Goal: Find specific page/section: Find specific page/section

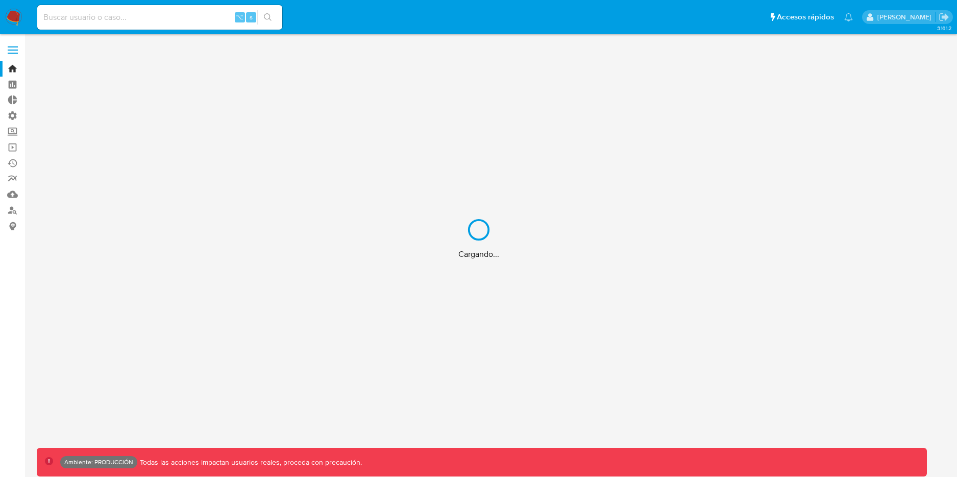
click at [168, 21] on div "Cargando..." at bounding box center [478, 238] width 957 height 477
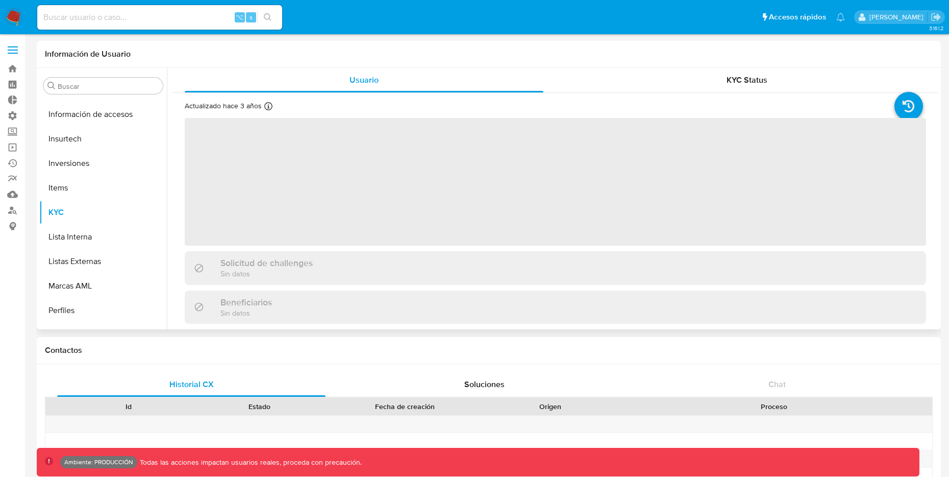
scroll to position [529, 0]
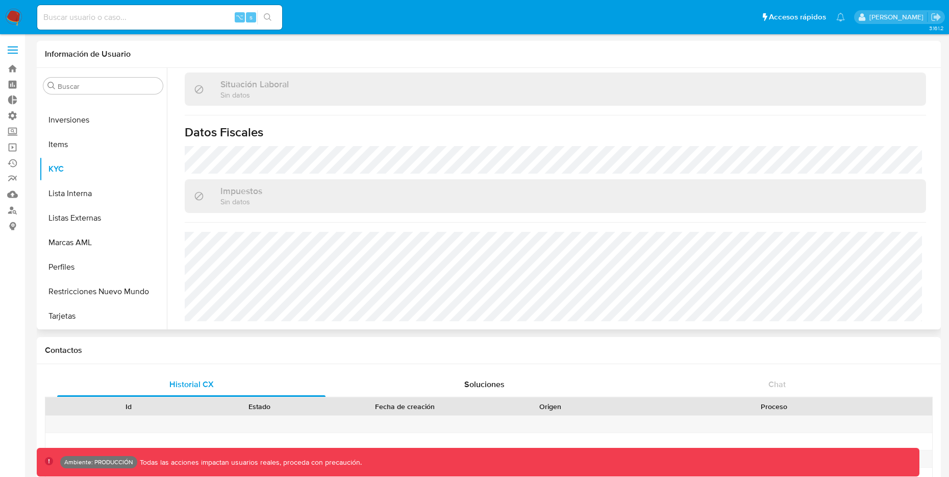
select select "10"
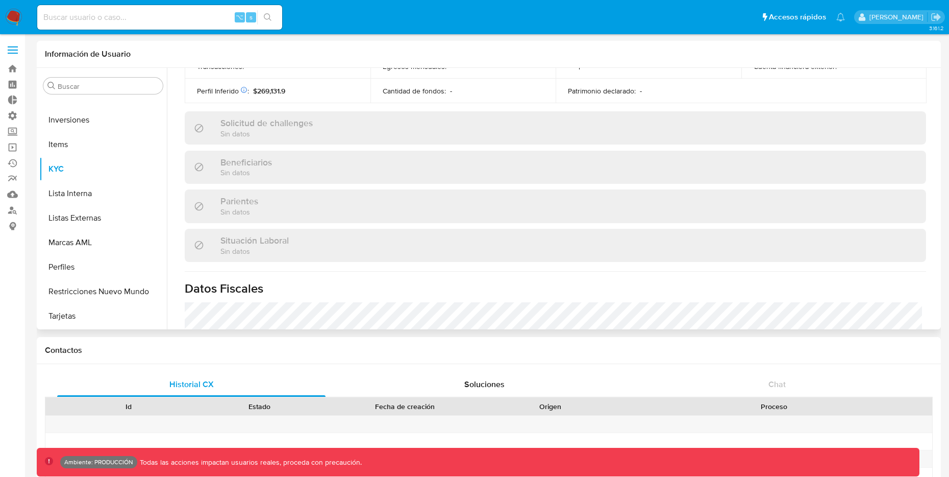
scroll to position [173, 0]
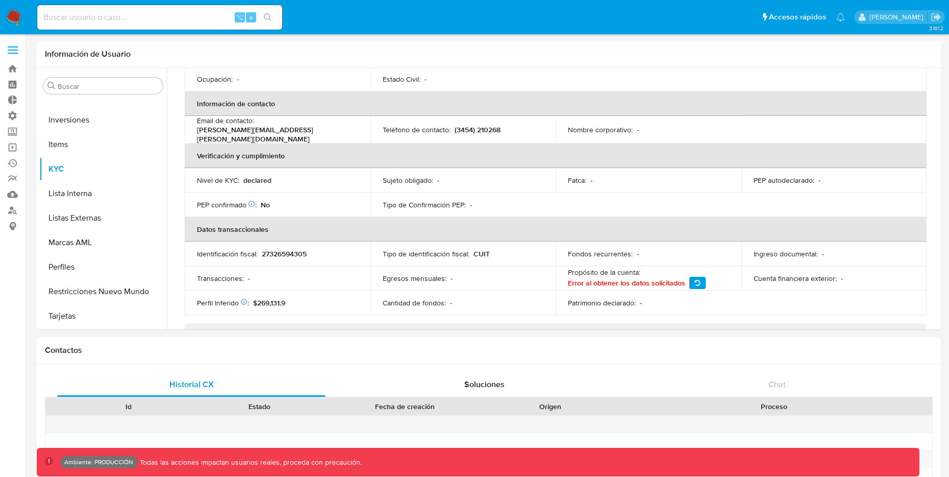
click at [144, 18] on input at bounding box center [159, 17] width 245 height 13
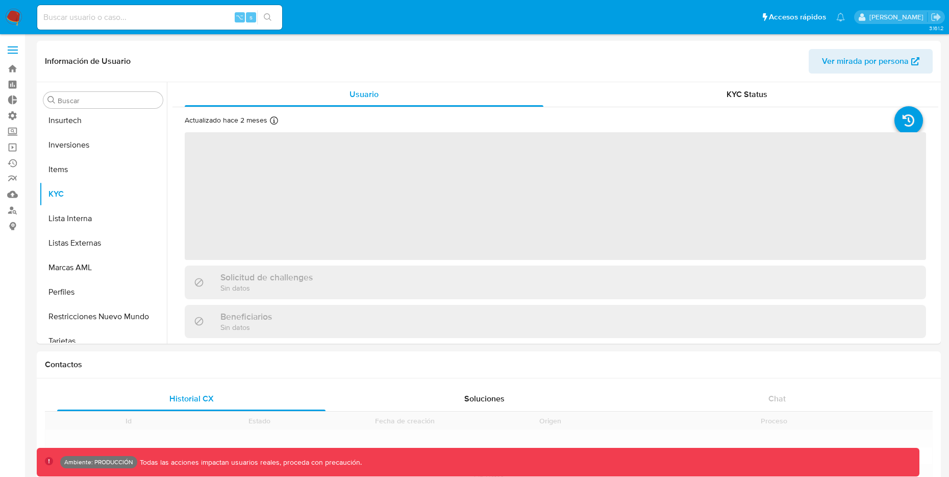
scroll to position [529, 0]
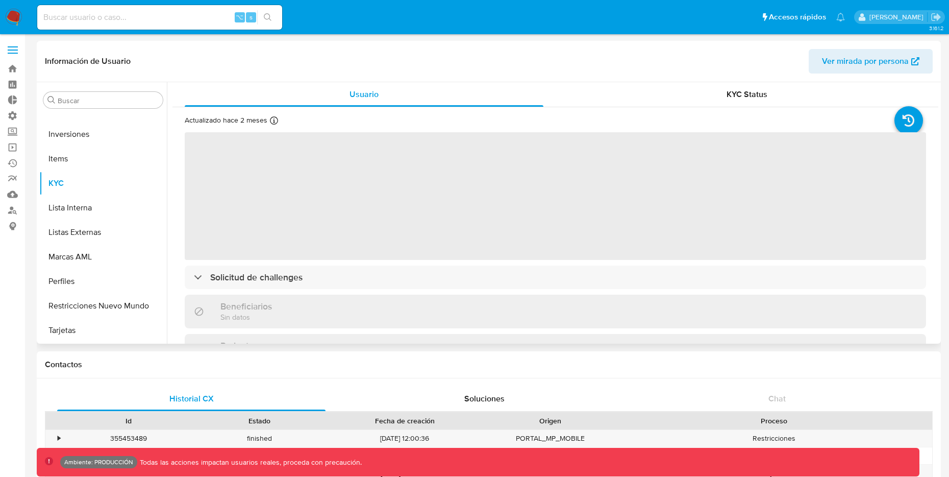
select select "10"
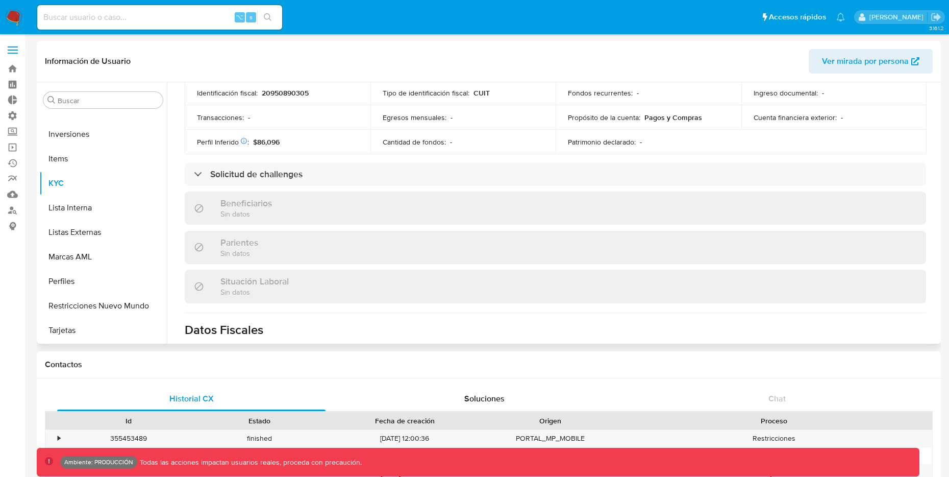
scroll to position [337, 0]
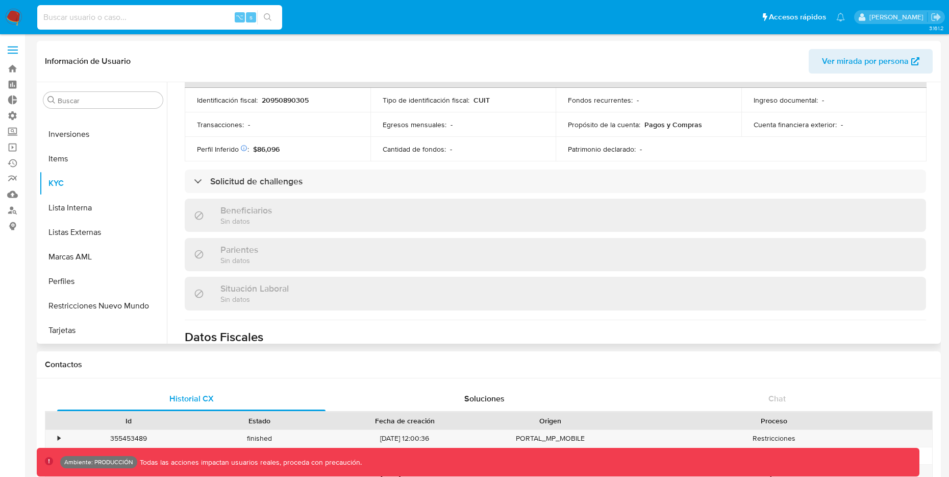
click at [133, 20] on input at bounding box center [159, 17] width 245 height 13
type input "fravega"
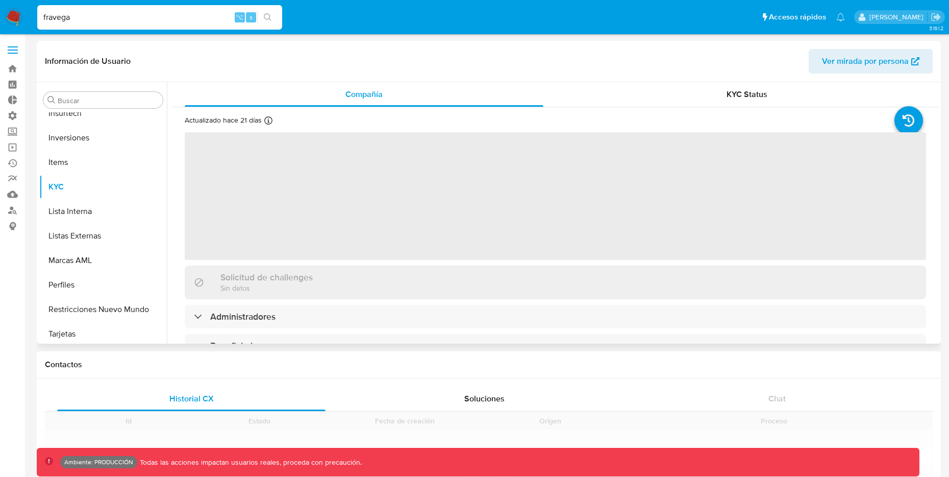
scroll to position [529, 0]
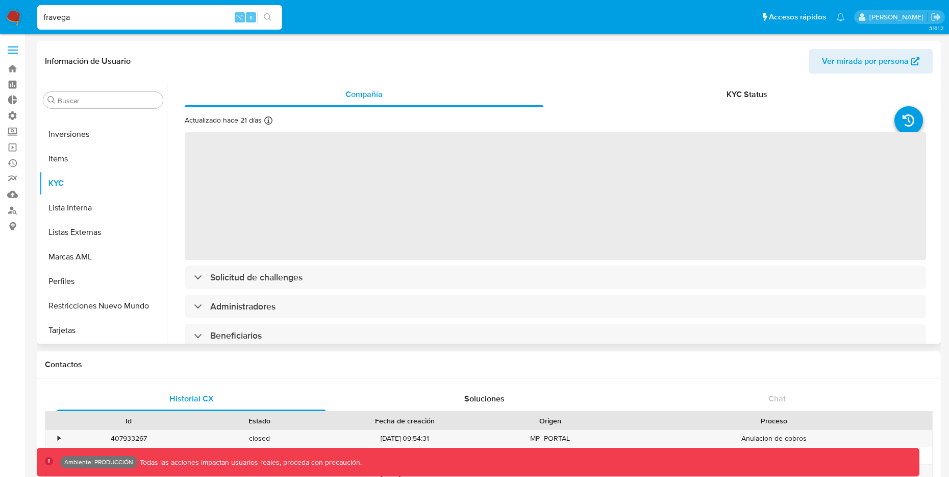
select select "10"
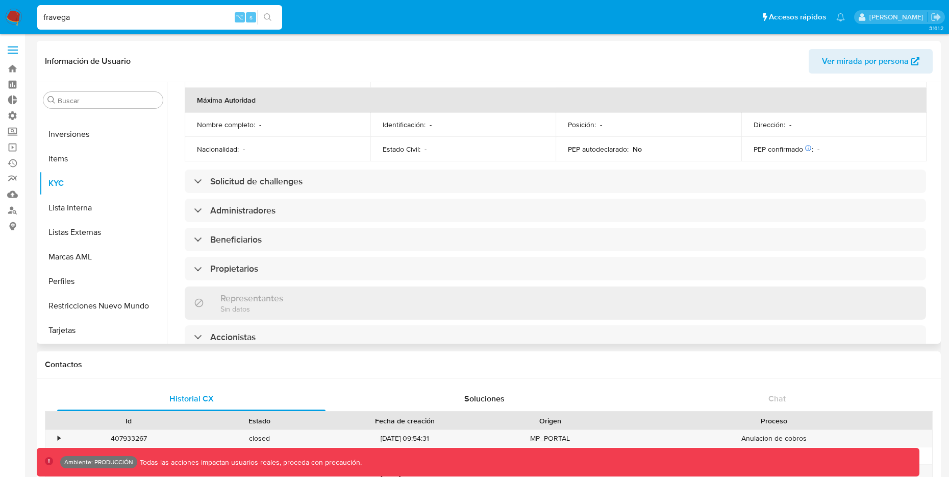
scroll to position [476, 0]
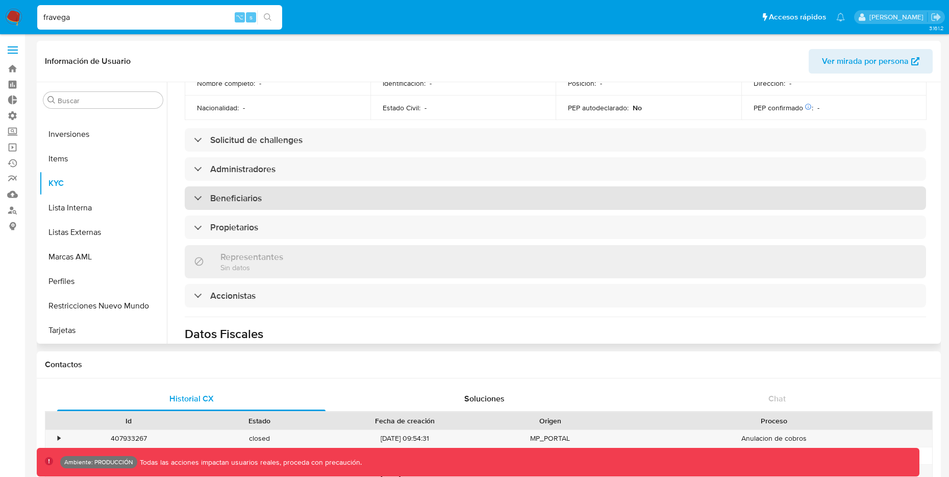
click at [315, 186] on div "Beneficiarios" at bounding box center [556, 197] width 742 height 23
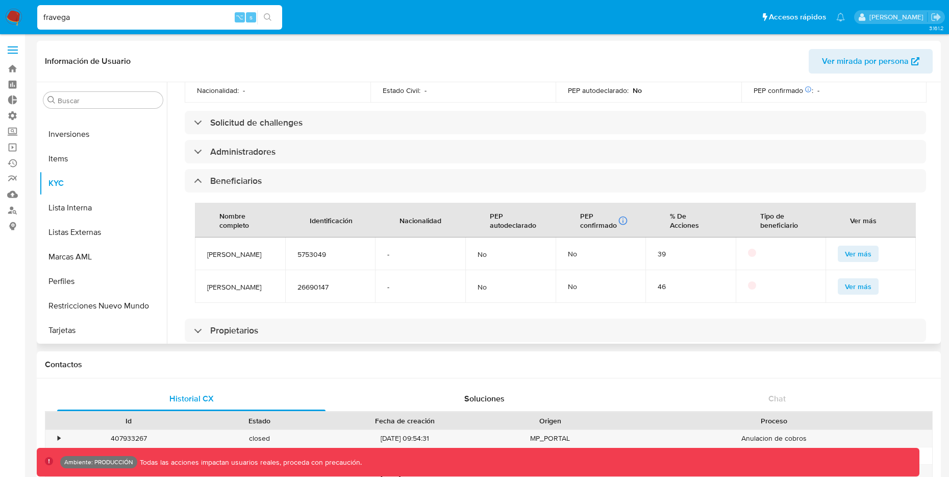
scroll to position [503, 0]
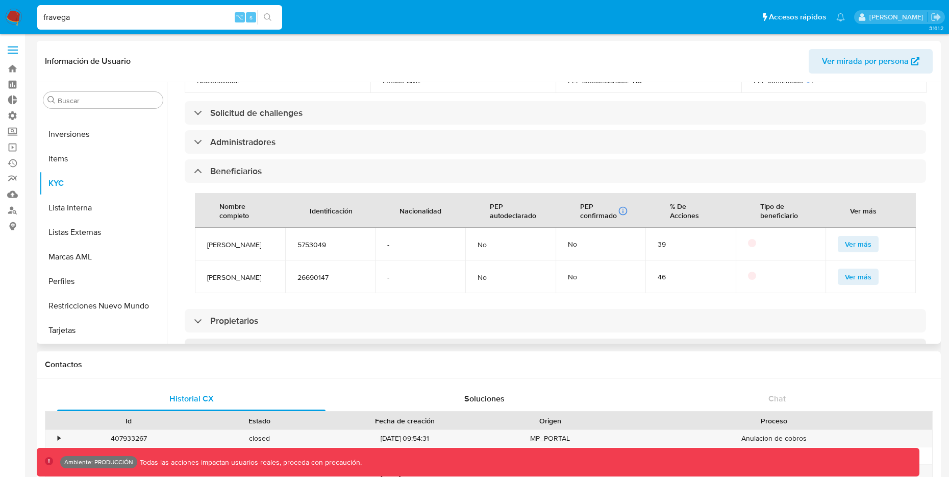
click at [865, 237] on span "Ver más" at bounding box center [858, 244] width 27 height 14
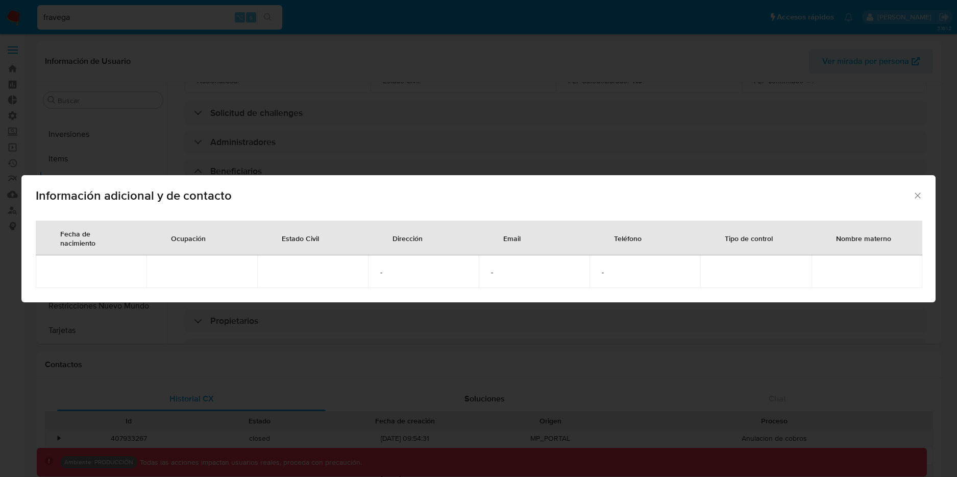
click at [922, 195] on icon "Cerrar" at bounding box center [918, 195] width 10 height 10
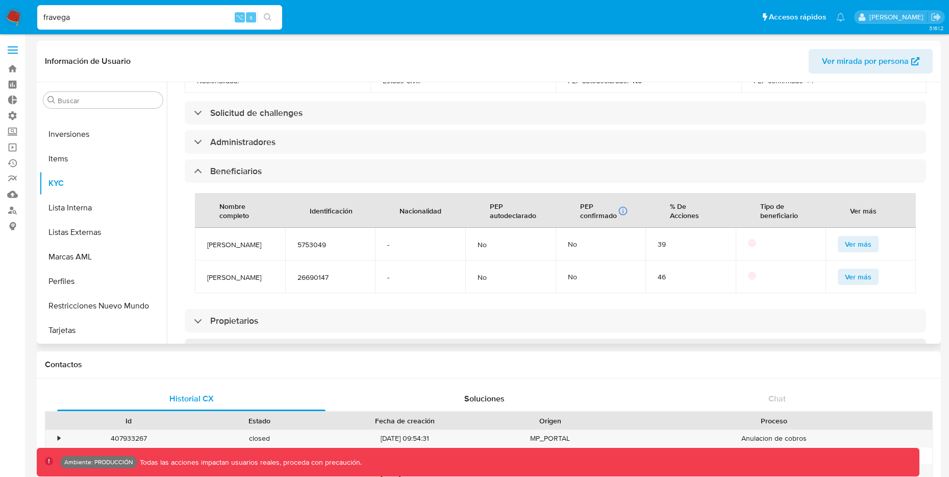
scroll to position [518, 0]
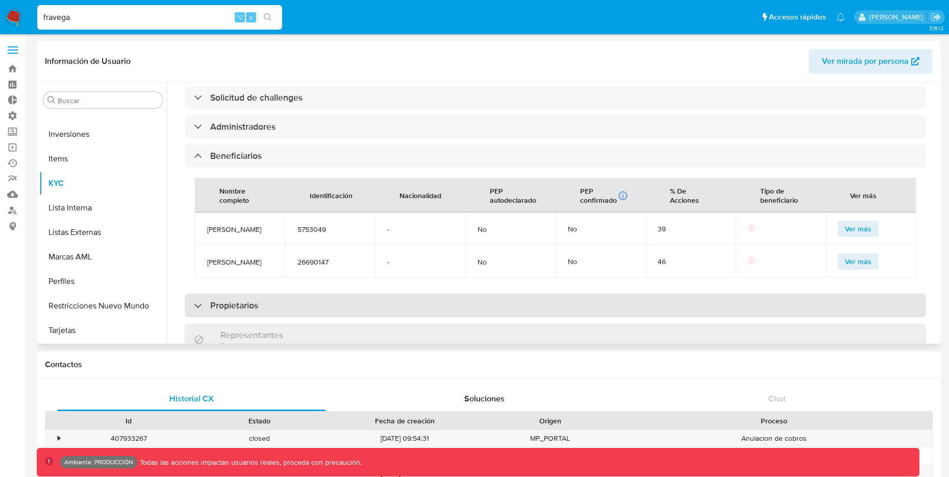
click at [246, 300] on h3 "Propietarios" at bounding box center [234, 305] width 48 height 11
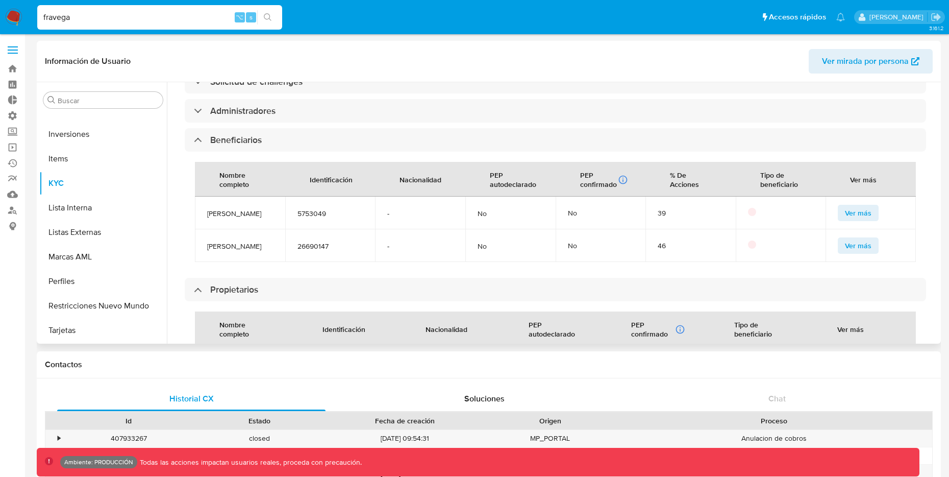
scroll to position [494, 0]
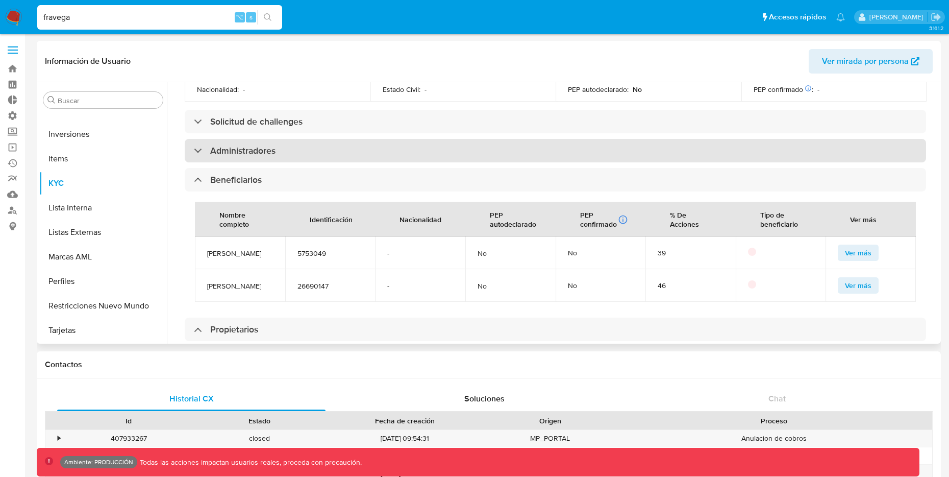
click at [280, 139] on div "Administradores" at bounding box center [556, 150] width 742 height 23
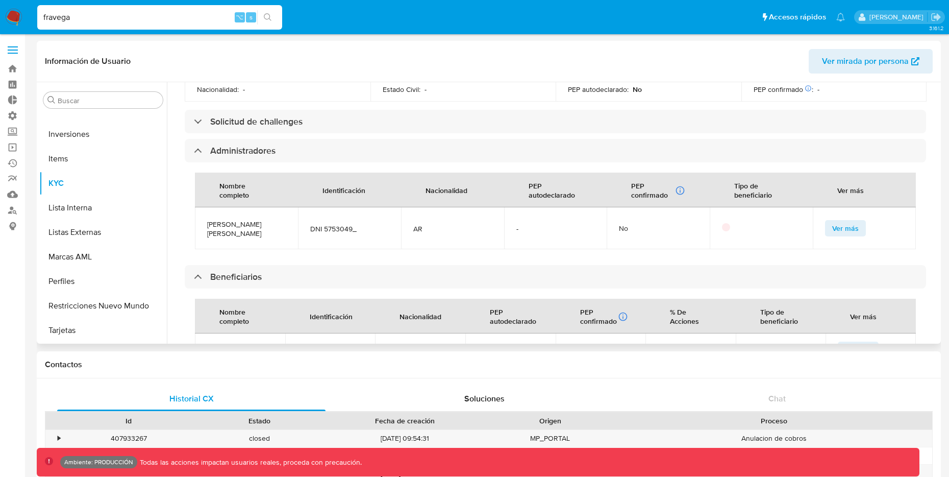
scroll to position [822, 0]
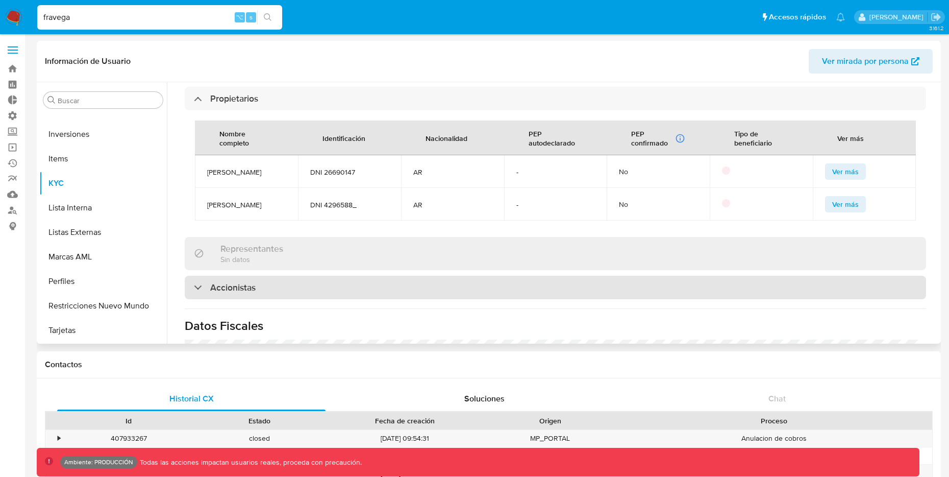
click at [410, 276] on div "Accionistas" at bounding box center [556, 287] width 742 height 23
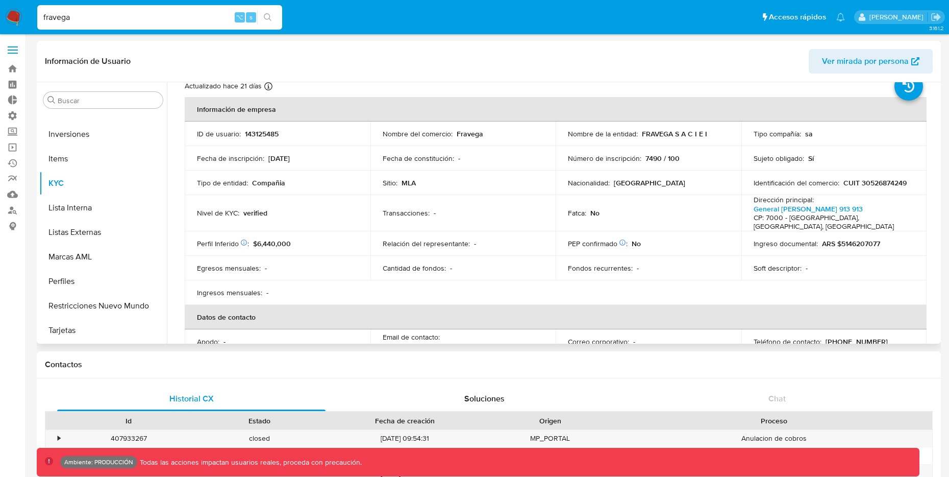
scroll to position [0, 0]
